Goal: Obtain resource: Obtain resource

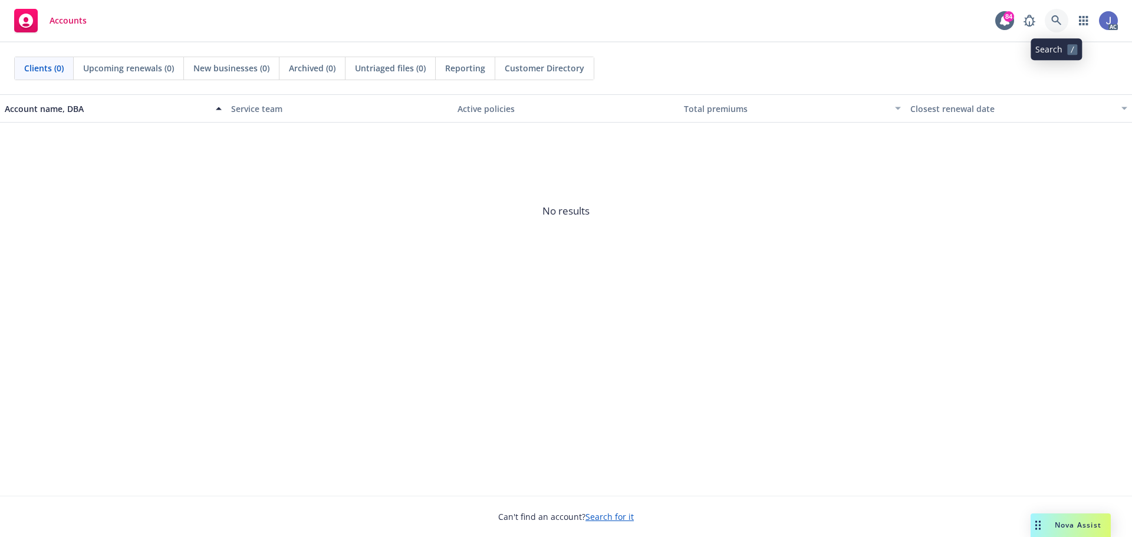
click at [1052, 21] on icon at bounding box center [1056, 20] width 11 height 11
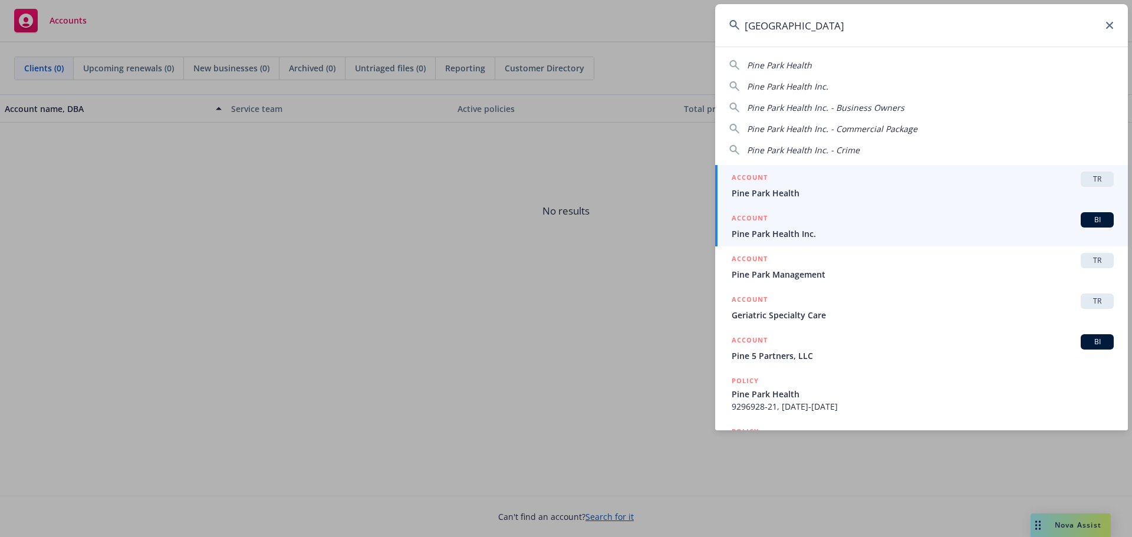
type input "pine park"
click at [906, 241] on link "ACCOUNT BI Pine Park Health Inc." at bounding box center [921, 226] width 413 height 41
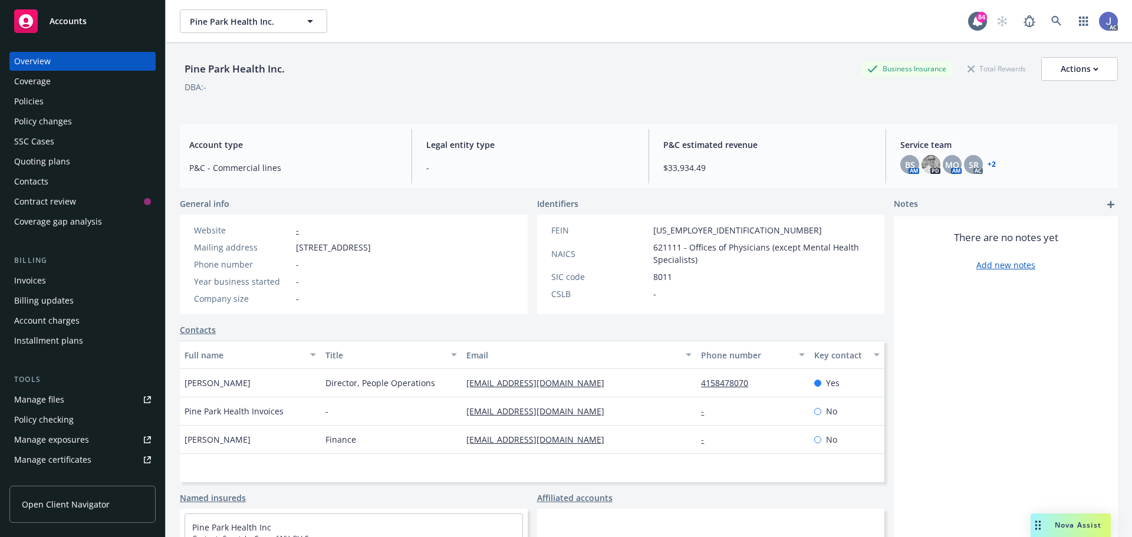
click at [58, 107] on div "Policies" at bounding box center [82, 101] width 137 height 19
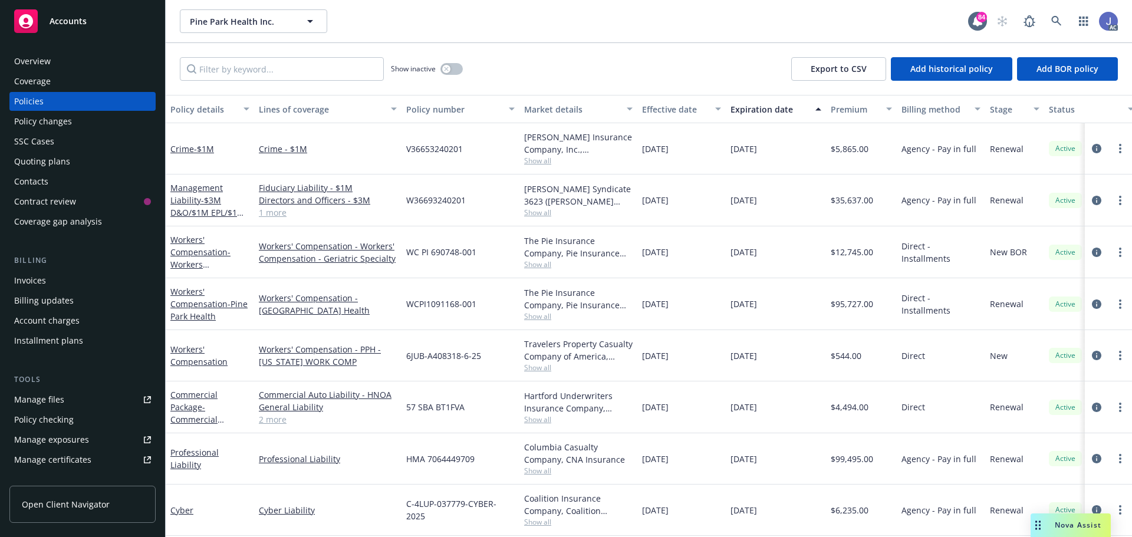
click at [41, 400] on div "Manage files" at bounding box center [39, 399] width 50 height 19
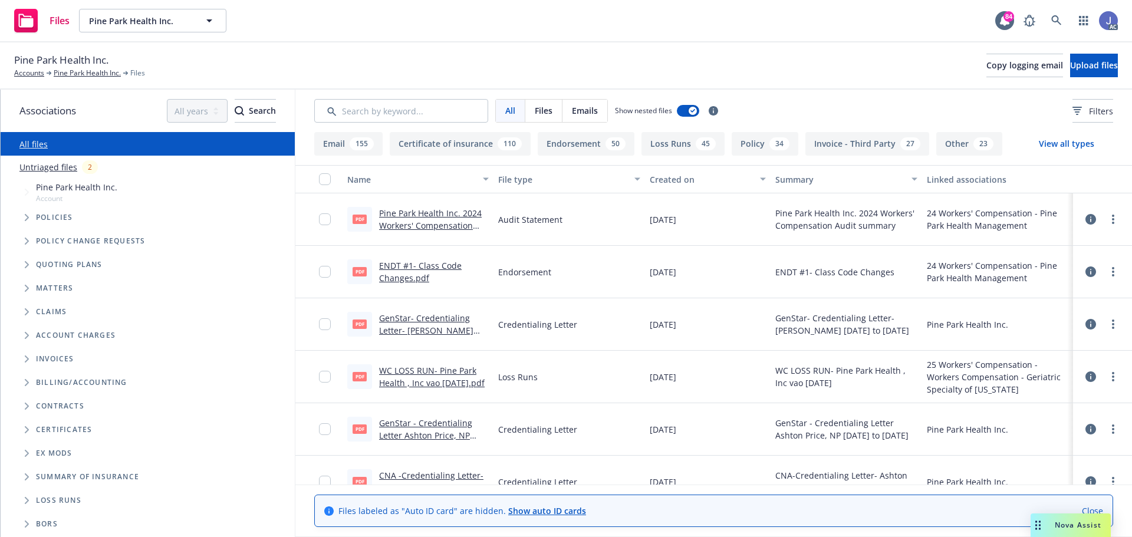
click at [433, 380] on link "WC LOSS RUN- Pine Park Health , Inc vao [DATE].pdf" at bounding box center [432, 377] width 106 height 24
